Goal: Find specific page/section: Find specific page/section

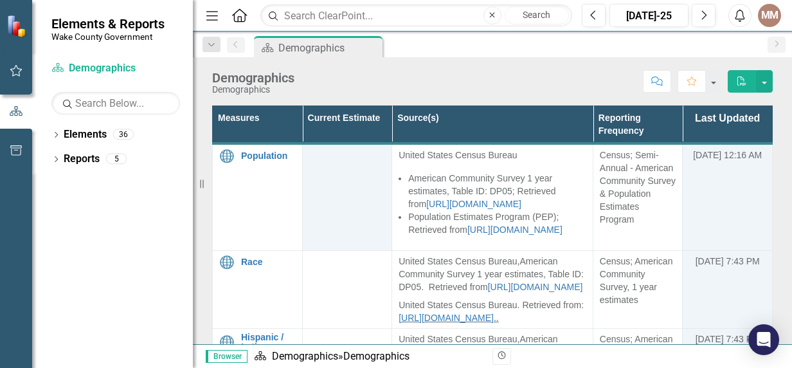
click at [482, 45] on div "Scorecard Demographics Pin" at bounding box center [506, 46] width 510 height 21
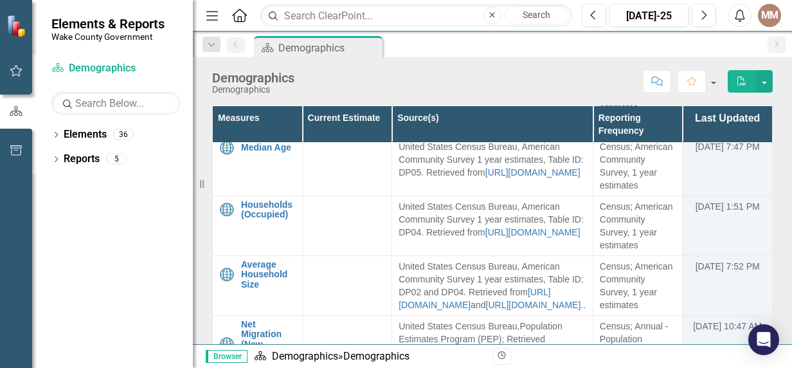
scroll to position [440, 0]
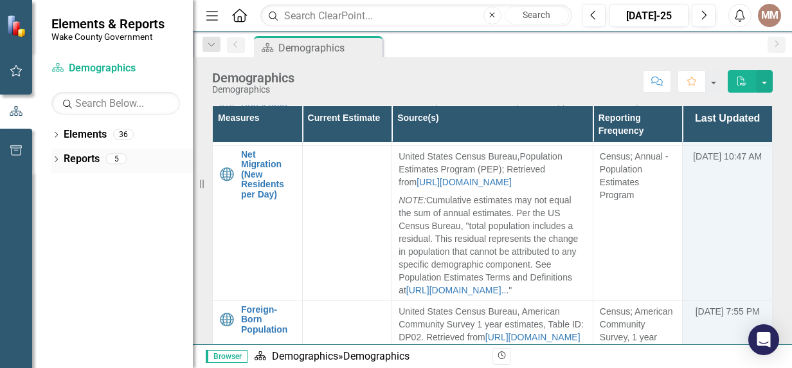
click at [90, 160] on link "Reports" at bounding box center [82, 159] width 36 height 15
click at [91, 134] on link "Elements" at bounding box center [85, 134] width 43 height 15
click at [56, 134] on icon "Dropdown" at bounding box center [55, 136] width 9 height 7
click at [64, 161] on icon "Dropdown" at bounding box center [62, 160] width 9 height 7
click at [129, 161] on link "Core Service Core Services" at bounding box center [111, 159] width 82 height 15
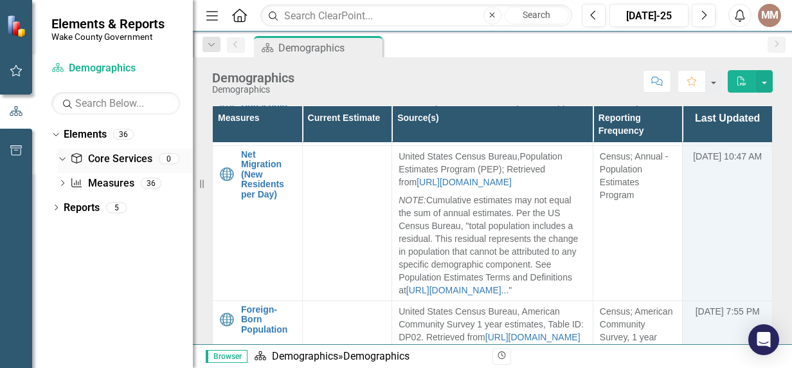
click at [59, 158] on icon "Dropdown" at bounding box center [60, 158] width 7 height 9
click at [59, 179] on div "Dropdown" at bounding box center [62, 184] width 9 height 11
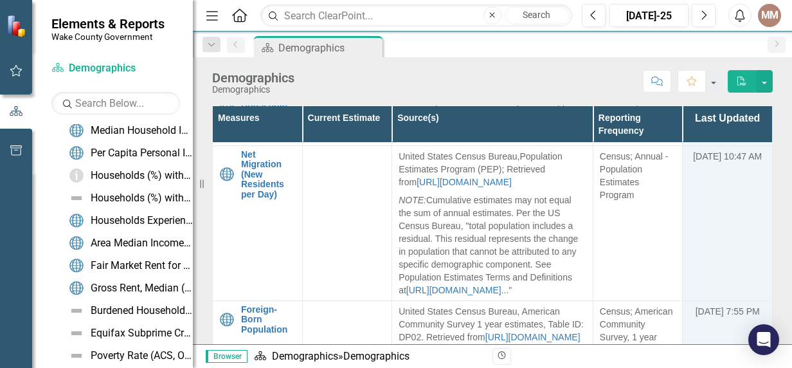
scroll to position [0, 0]
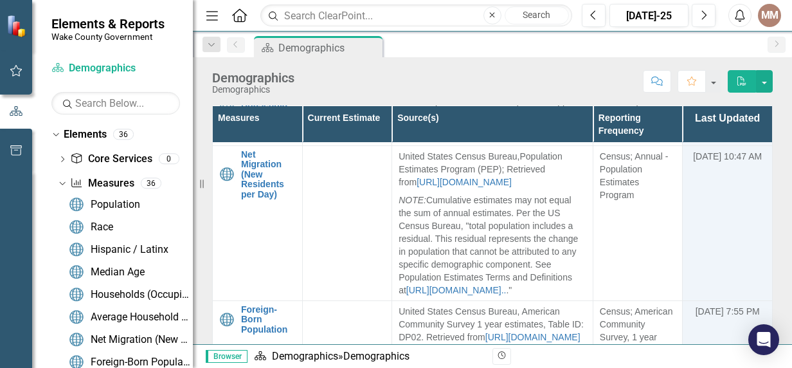
click at [241, 15] on icon "Home" at bounding box center [239, 15] width 17 height 14
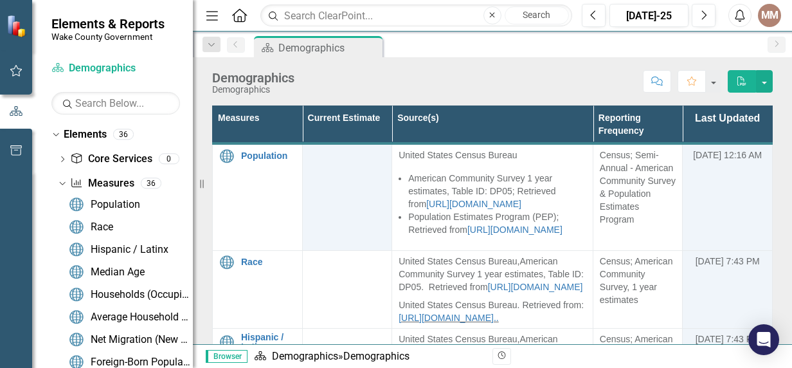
click at [206, 10] on icon "Menu" at bounding box center [212, 15] width 17 height 14
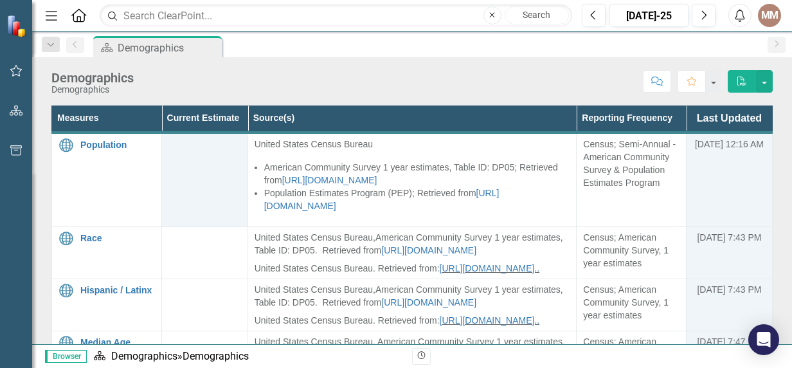
click at [8, 24] on img at bounding box center [17, 25] width 23 height 23
click at [18, 152] on icon "button" at bounding box center [17, 150] width 14 height 10
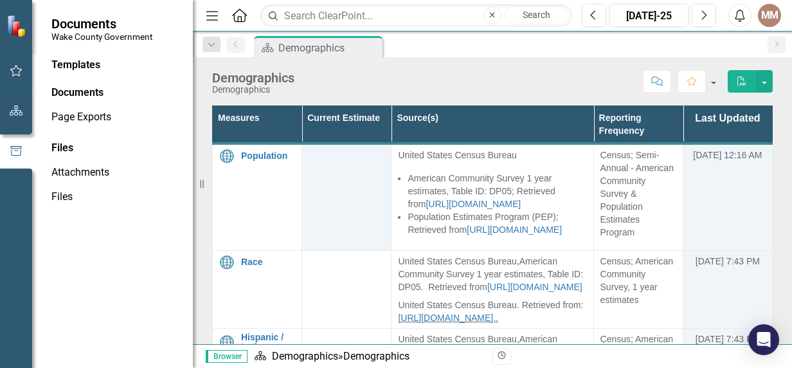
click at [418, 42] on div "Scorecard Demographics Pin" at bounding box center [506, 46] width 510 height 21
click at [208, 19] on icon "Menu" at bounding box center [212, 15] width 17 height 14
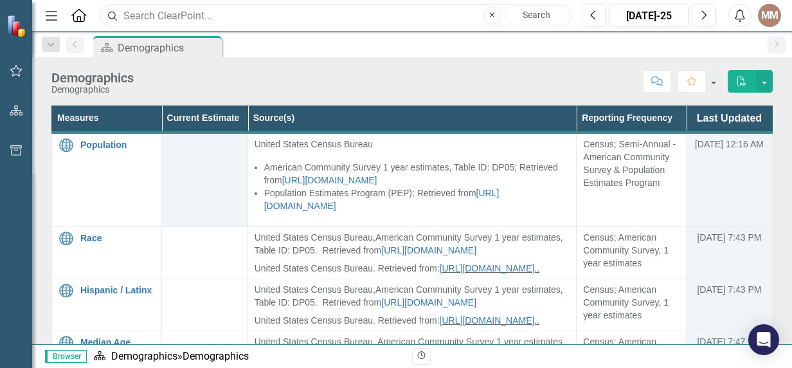
click at [432, 21] on input "text" at bounding box center [336, 16] width 473 height 23
type input "FD&C"
click at [488, 17] on button "Close" at bounding box center [493, 15] width 18 height 18
click at [367, 39] on div "Scorecard Demographics Pin" at bounding box center [426, 46] width 671 height 21
click at [47, 46] on icon "Dropdown" at bounding box center [51, 45] width 12 height 9
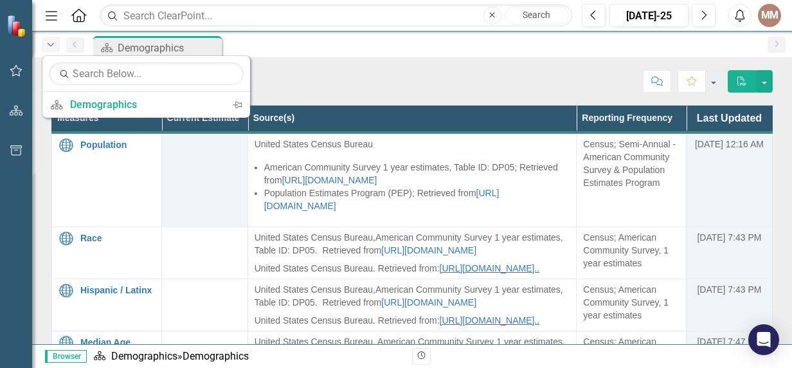
click at [47, 46] on icon "Dropdown" at bounding box center [51, 45] width 12 height 9
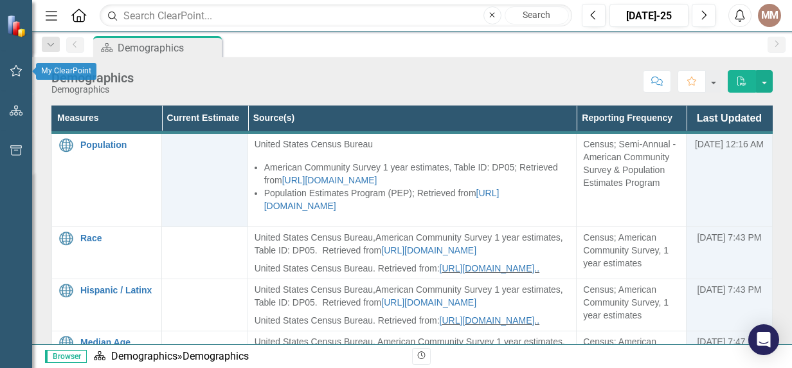
click at [18, 72] on icon "button" at bounding box center [17, 71] width 14 height 10
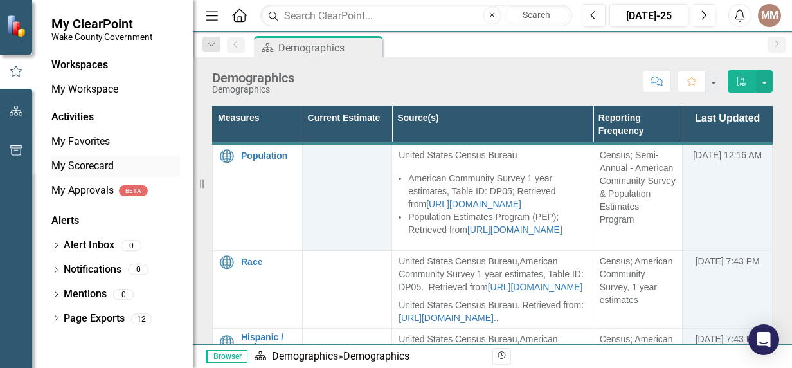
click at [102, 165] on link "My Scorecard" at bounding box center [115, 166] width 129 height 15
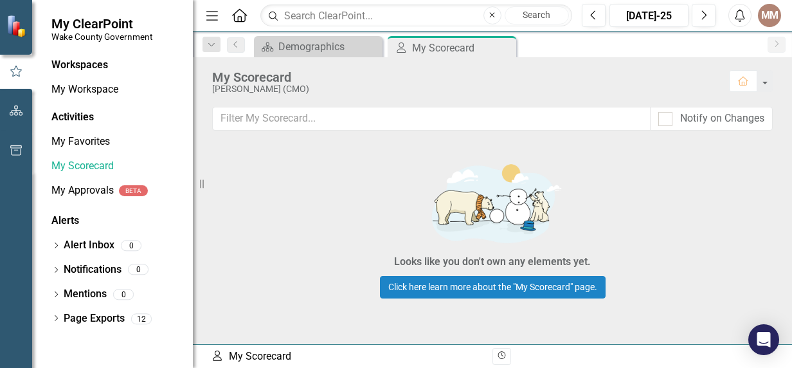
click at [56, 119] on div "Activities" at bounding box center [115, 117] width 129 height 15
click at [72, 113] on div "Activities" at bounding box center [115, 117] width 129 height 15
click at [104, 64] on div "Workspaces" at bounding box center [79, 65] width 57 height 15
click at [89, 84] on link "My Workspace" at bounding box center [115, 89] width 129 height 15
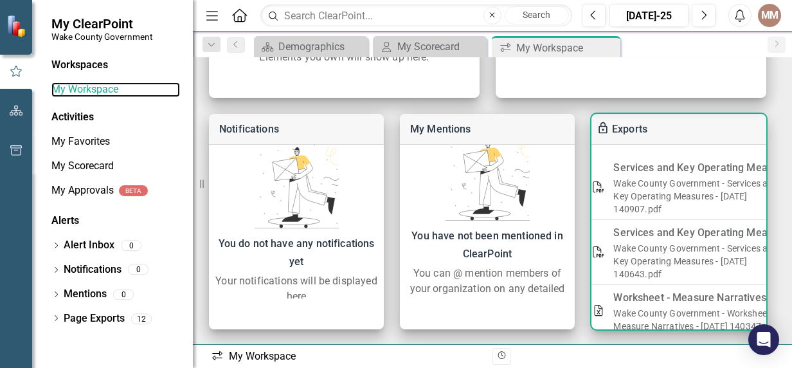
scroll to position [0, 48]
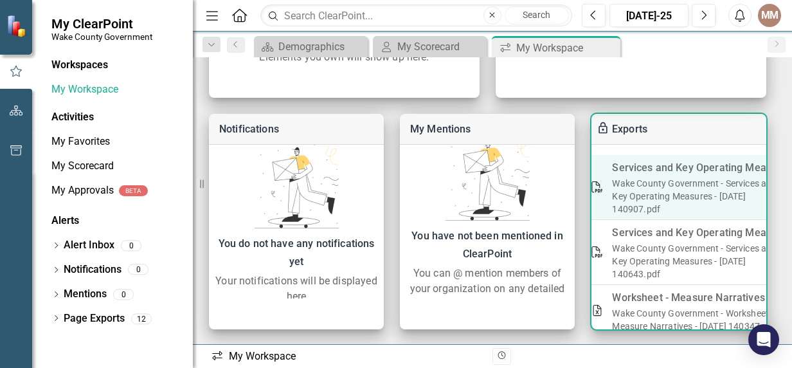
click at [660, 175] on div "Services and Key Operating Measures" at bounding box center [702, 168] width 180 height 18
click at [599, 185] on icon "PDF" at bounding box center [597, 187] width 14 height 12
click at [657, 179] on link "Wake County Government - Services and Key Operating Measures - [DATE] 140907.pdf" at bounding box center [694, 196] width 165 height 36
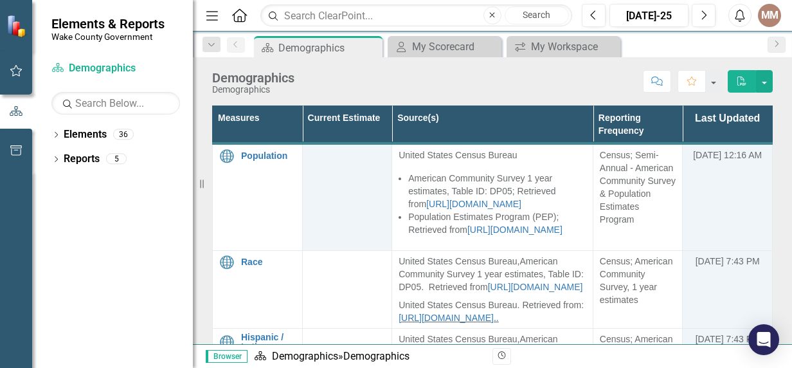
click at [236, 13] on icon "Home" at bounding box center [239, 15] width 17 height 14
click at [412, 48] on div "My Scorecard" at bounding box center [447, 47] width 70 height 16
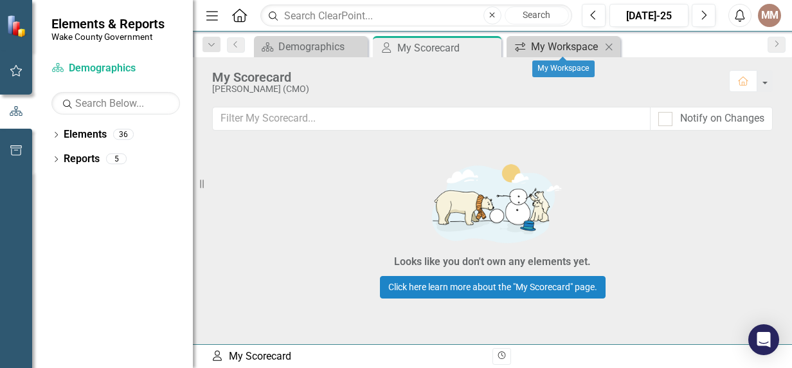
click at [556, 44] on div "My Workspace" at bounding box center [566, 47] width 70 height 16
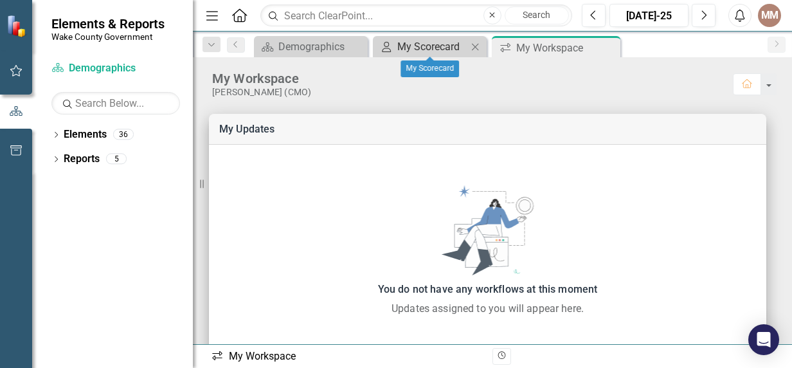
click at [434, 44] on div "My Scorecard" at bounding box center [433, 47] width 70 height 16
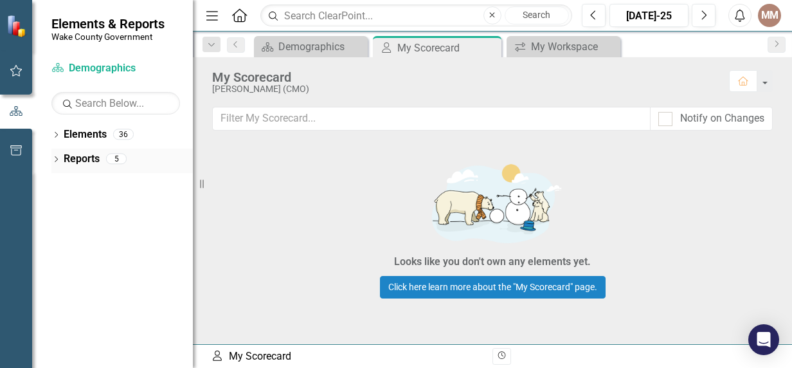
click at [96, 162] on link "Reports" at bounding box center [82, 159] width 36 height 15
click at [59, 160] on icon "Dropdown" at bounding box center [55, 160] width 9 height 7
click at [89, 211] on link "Measure Measures" at bounding box center [101, 206] width 64 height 15
click at [61, 210] on icon "Dropdown" at bounding box center [61, 206] width 9 height 7
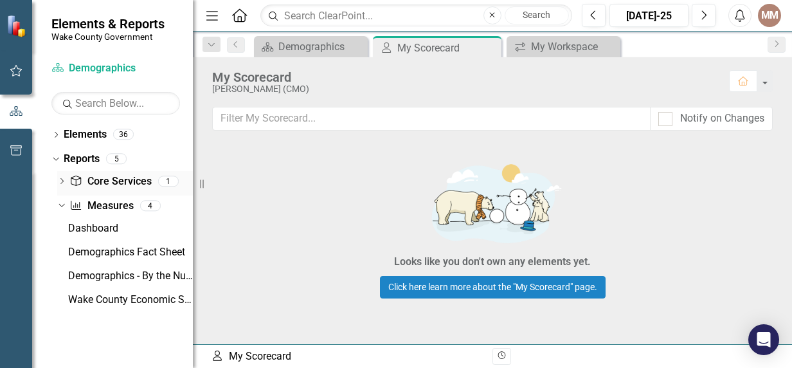
click at [67, 183] on div "Dropdown Core Service Core Services 1" at bounding box center [125, 183] width 136 height 24
click at [63, 183] on icon "Dropdown" at bounding box center [61, 182] width 9 height 7
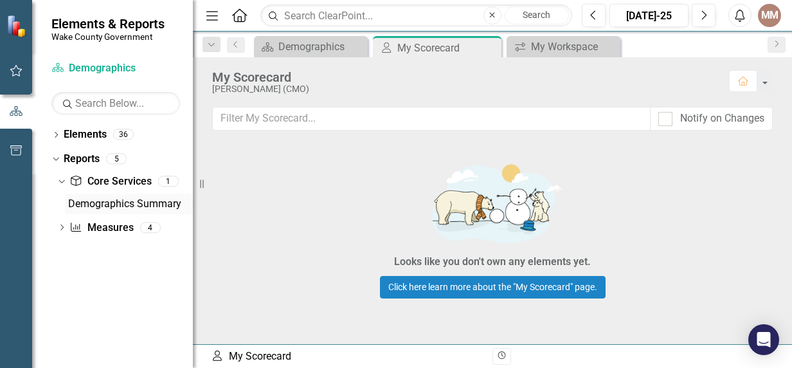
click at [100, 199] on div "Demographics Summary" at bounding box center [130, 204] width 125 height 12
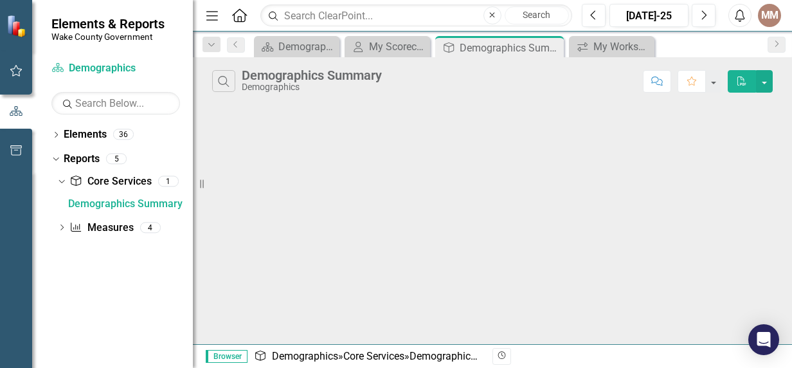
click at [241, 12] on icon "Home" at bounding box center [239, 15] width 17 height 14
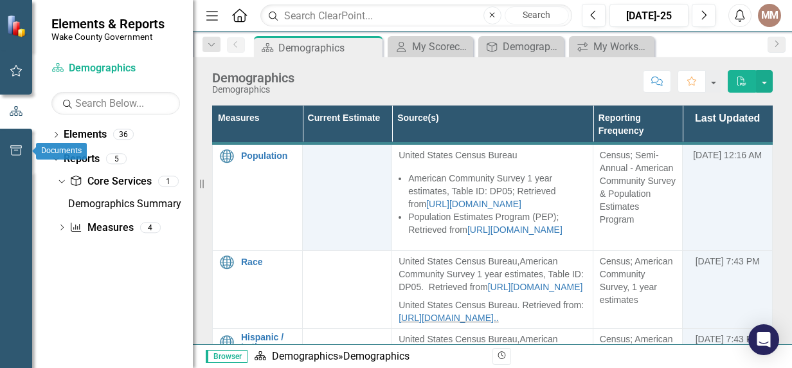
click at [8, 148] on button "button" at bounding box center [16, 151] width 29 height 27
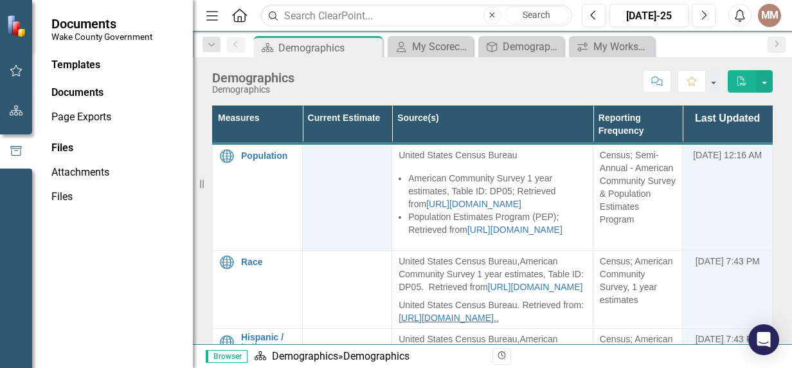
click at [76, 87] on div "Documents" at bounding box center [115, 93] width 129 height 15
click at [600, 49] on div "My Workspace" at bounding box center [615, 47] width 42 height 16
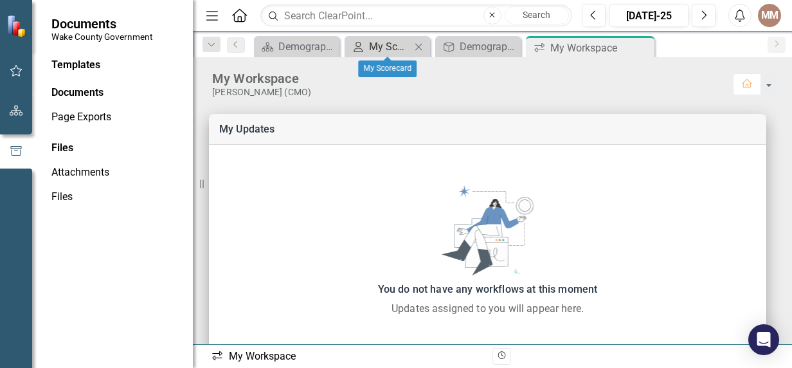
click at [385, 49] on div "My Scorecard" at bounding box center [390, 47] width 42 height 16
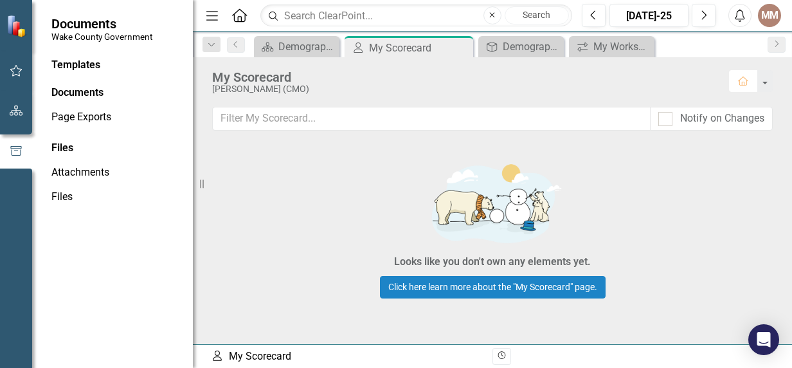
click at [744, 77] on icon "Home" at bounding box center [744, 81] width 12 height 9
click at [235, 11] on icon "Home" at bounding box center [239, 15] width 17 height 14
click at [492, 15] on icon "Close" at bounding box center [492, 16] width 6 height 8
click at [11, 25] on img at bounding box center [17, 26] width 23 height 23
click at [71, 94] on div "Documents" at bounding box center [115, 93] width 129 height 15
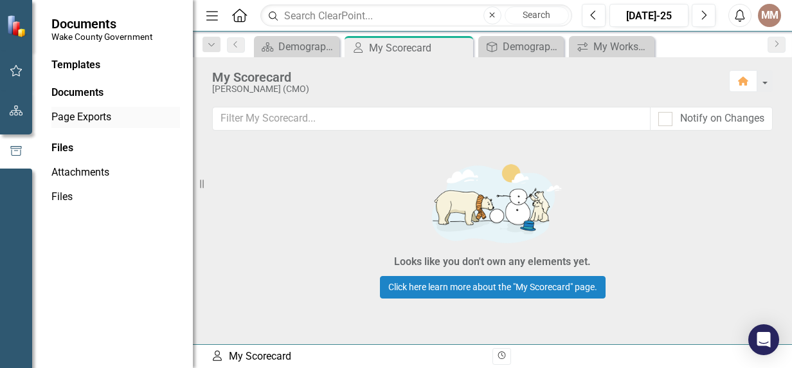
click at [71, 126] on div "Page Exports" at bounding box center [115, 117] width 129 height 21
click at [91, 112] on link "Page Exports" at bounding box center [115, 117] width 129 height 15
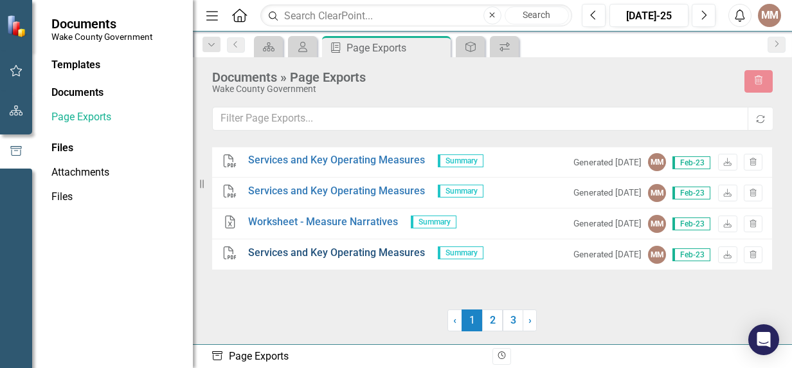
click at [327, 252] on link "Services and Key Operating Measures" at bounding box center [336, 253] width 177 height 15
click at [379, 190] on link "Services and Key Operating Measures" at bounding box center [336, 191] width 177 height 15
click at [336, 162] on link "Services and Key Operating Measures" at bounding box center [336, 160] width 177 height 15
click at [317, 194] on link "Services and Key Operating Measures" at bounding box center [336, 191] width 177 height 15
click at [295, 221] on link "Worksheet - Measure Narratives" at bounding box center [323, 222] width 150 height 15
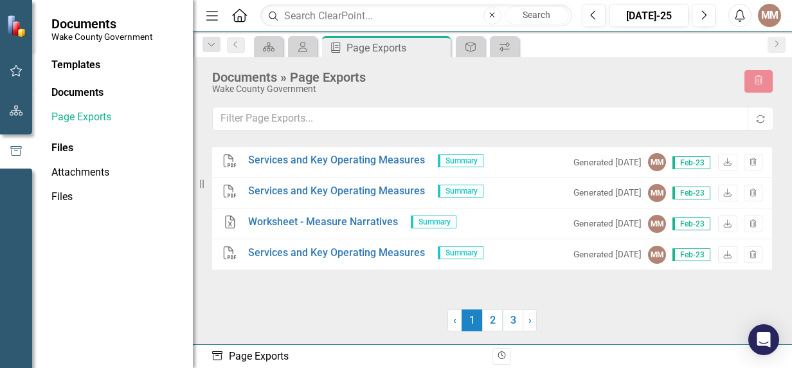
click at [711, 317] on div at bounding box center [655, 320] width 235 height 22
click at [496, 323] on link "2" at bounding box center [492, 320] width 21 height 22
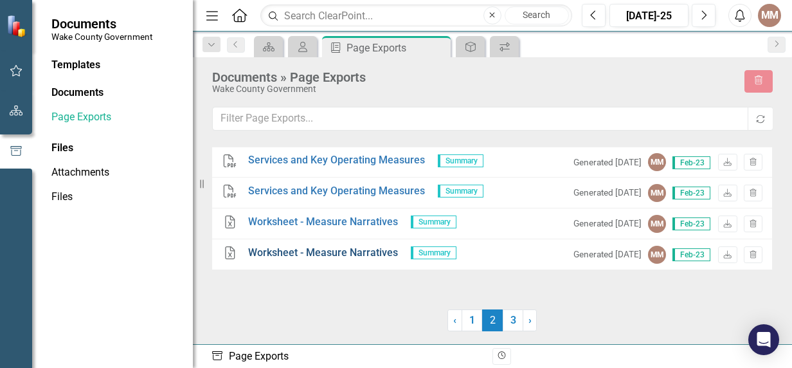
click at [337, 251] on link "Worksheet - Measure Narratives" at bounding box center [323, 253] width 150 height 15
click at [316, 218] on link "Worksheet - Measure Narratives" at bounding box center [323, 222] width 150 height 15
click at [347, 187] on link "Services and Key Operating Measures" at bounding box center [336, 191] width 177 height 15
click at [315, 162] on link "Services and Key Operating Measures" at bounding box center [336, 160] width 177 height 15
click at [507, 319] on link "3" at bounding box center [513, 320] width 21 height 22
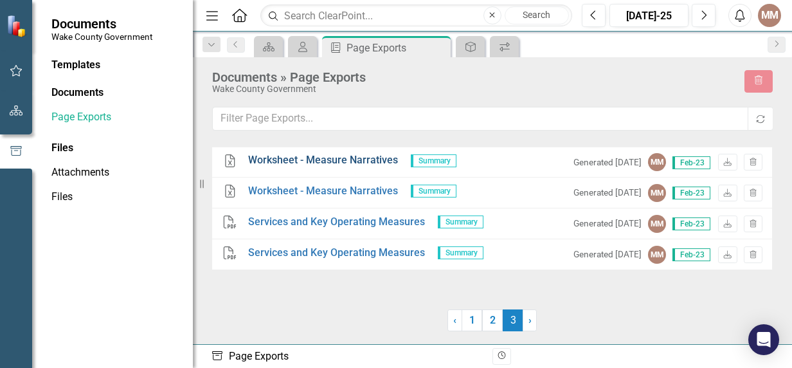
click at [340, 161] on link "Worksheet - Measure Narratives" at bounding box center [323, 160] width 150 height 15
click at [341, 221] on link "Services and Key Operating Measures" at bounding box center [336, 222] width 177 height 15
click at [336, 248] on link "Services and Key Operating Measures" at bounding box center [336, 253] width 177 height 15
click at [543, 48] on div "Scorecard My Scorecard Briefing Book Template Page Exports Pin Close Core Servi…" at bounding box center [506, 46] width 510 height 21
click at [619, 307] on div "Excel Worksheet - Measure Narratives Summary Generated 2 years ago MM Feb-23 Do…" at bounding box center [492, 239] width 561 height 185
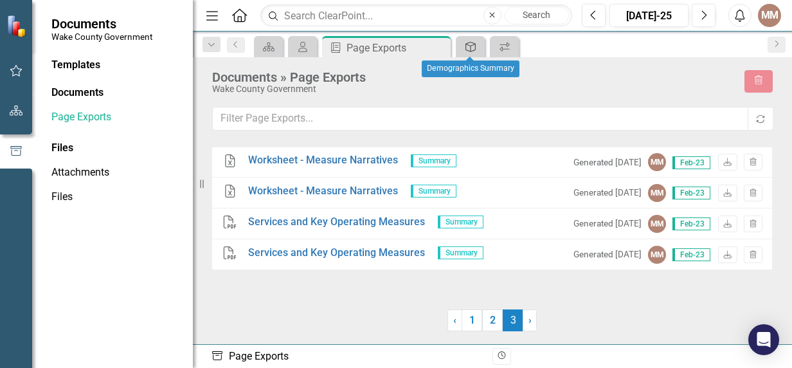
click at [466, 46] on icon "Core Service" at bounding box center [470, 47] width 13 height 10
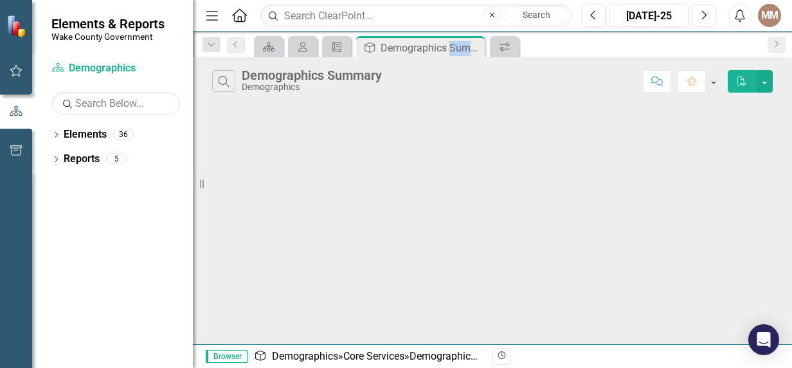
click at [466, 46] on div "Core Service Demographics Summary Pin Close" at bounding box center [421, 48] width 122 height 16
click at [338, 55] on div "Briefing Book Template" at bounding box center [336, 46] width 29 height 21
drag, startPoint x: 338, startPoint y: 55, endPoint x: 334, endPoint y: 49, distance: 7.9
click at [334, 49] on icon "Briefing Book Template" at bounding box center [337, 47] width 13 height 10
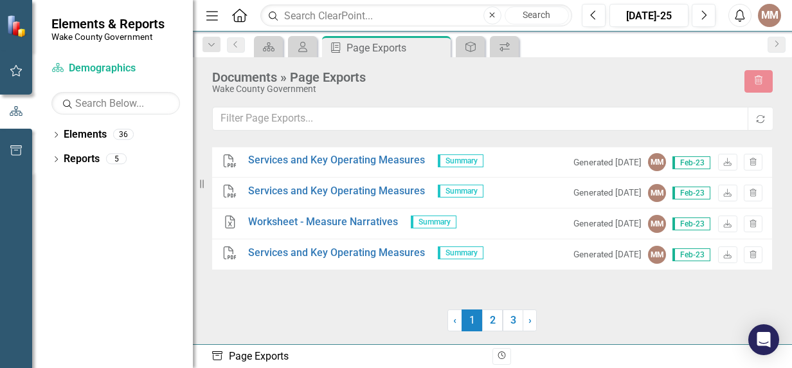
click at [524, 90] on div "Wake County Government" at bounding box center [472, 89] width 520 height 10
click at [266, 46] on icon at bounding box center [269, 46] width 12 height 9
